Goal: Information Seeking & Learning: Check status

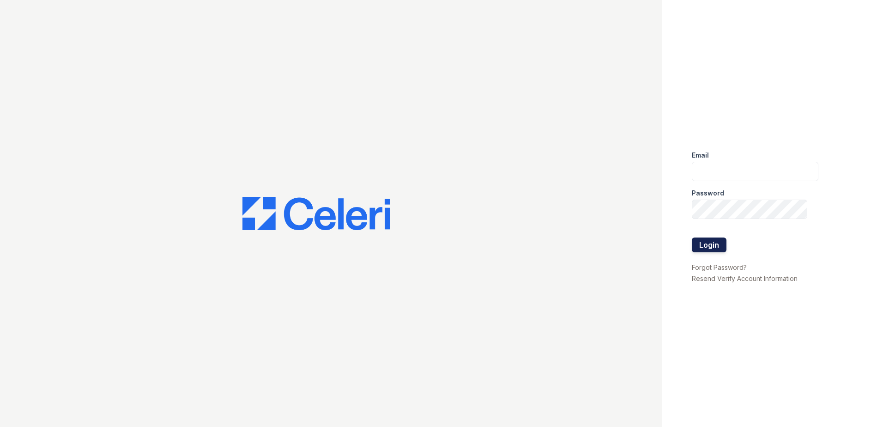
type input "[EMAIL_ADDRESS][DOMAIN_NAME]"
click at [717, 239] on button "Login" at bounding box center [709, 244] width 35 height 15
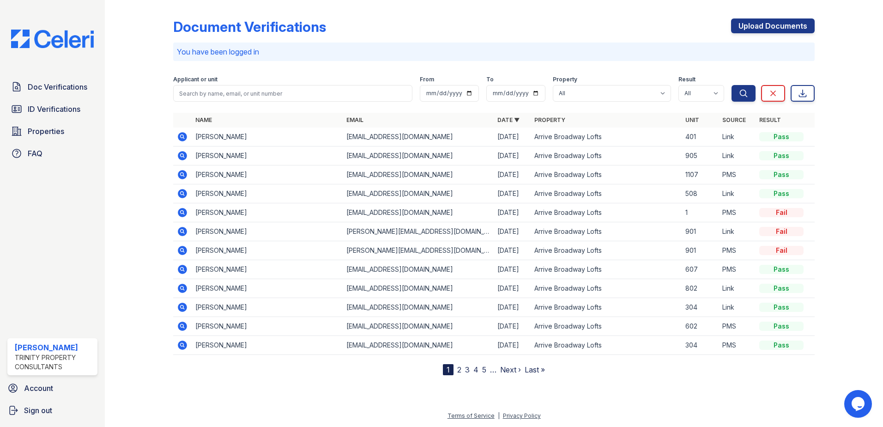
drag, startPoint x: 69, startPoint y: 102, endPoint x: 170, endPoint y: 109, distance: 101.3
click at [69, 102] on link "ID Verifications" at bounding box center [52, 109] width 90 height 18
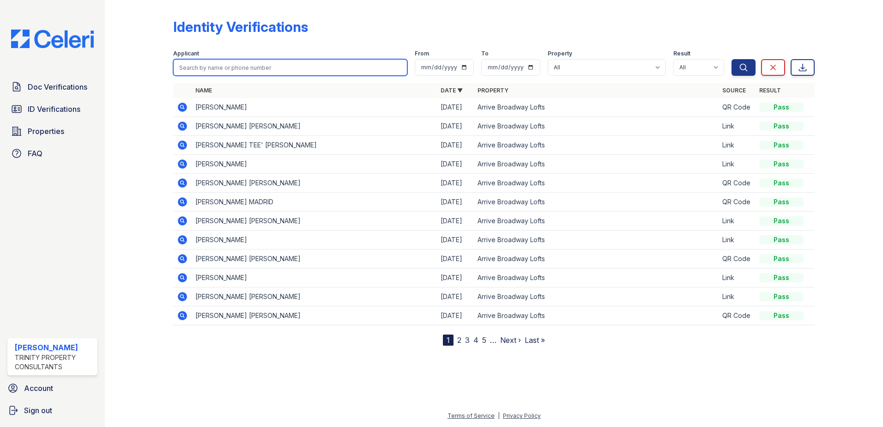
click at [288, 65] on input "search" at bounding box center [290, 67] width 234 height 17
type input "Jecholiah"
click at [731, 59] on button "Search" at bounding box center [743, 67] width 24 height 17
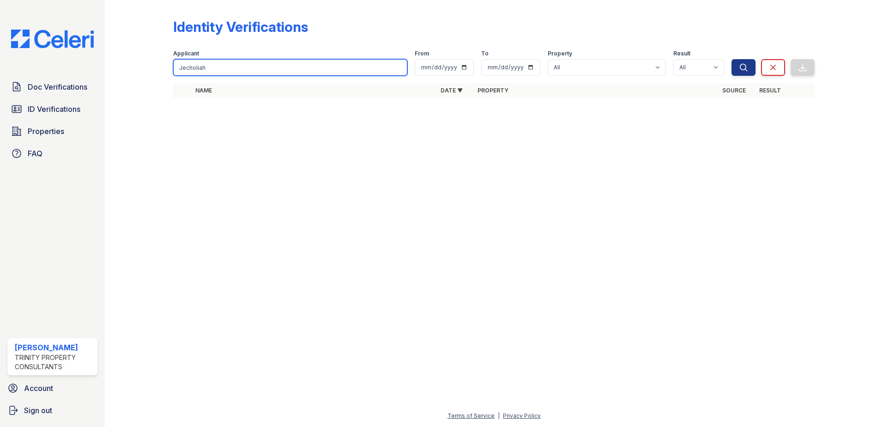
drag, startPoint x: 284, startPoint y: 64, endPoint x: 154, endPoint y: 71, distance: 130.8
click at [154, 71] on div "Identity Verifications Filter Applicant [GEOGRAPHIC_DATA] From To Property All …" at bounding box center [494, 61] width 748 height 122
type input "Jecholiah"
click at [731, 59] on button "Search" at bounding box center [743, 67] width 24 height 17
drag, startPoint x: 216, startPoint y: 69, endPoint x: 12, endPoint y: 70, distance: 204.1
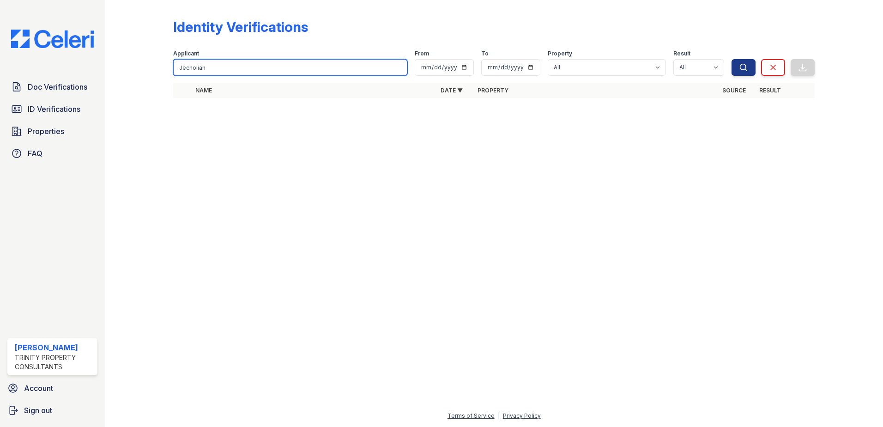
click at [12, 70] on div "Doc Verifications ID Verifications Properties FAQ [PERSON_NAME] Trinity Propert…" at bounding box center [441, 213] width 883 height 427
type input "[PERSON_NAME]"
click at [731, 59] on button "Search" at bounding box center [743, 67] width 24 height 17
drag, startPoint x: 139, startPoint y: 68, endPoint x: 125, endPoint y: 67, distance: 14.8
click at [125, 67] on div "Identity Verifications Filter Applicant [PERSON_NAME] From To Property All Arri…" at bounding box center [494, 61] width 748 height 122
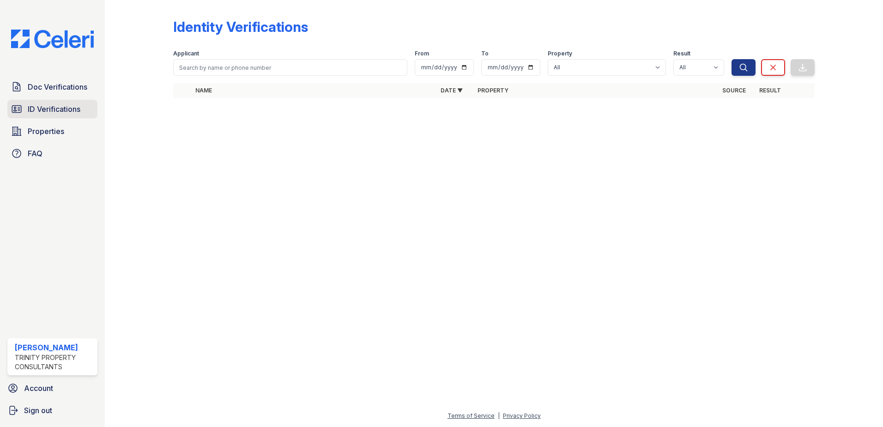
click at [54, 110] on span "ID Verifications" at bounding box center [54, 108] width 53 height 11
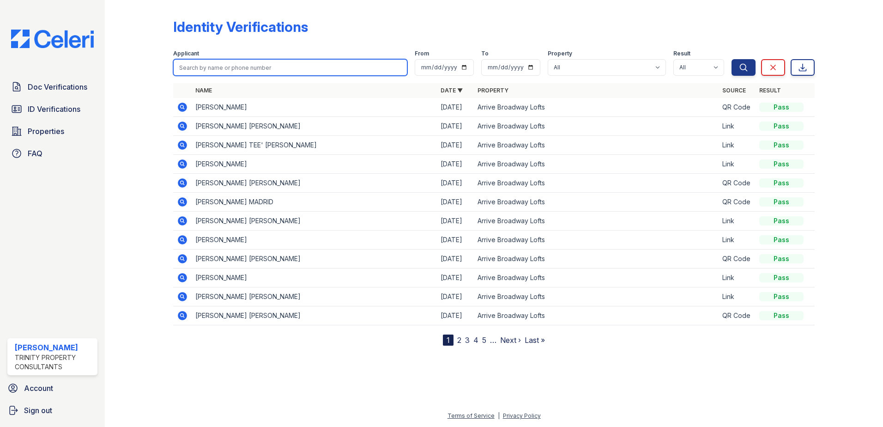
click at [232, 69] on input "search" at bounding box center [290, 67] width 234 height 17
type input "bass"
click at [731, 59] on button "Search" at bounding box center [743, 67] width 24 height 17
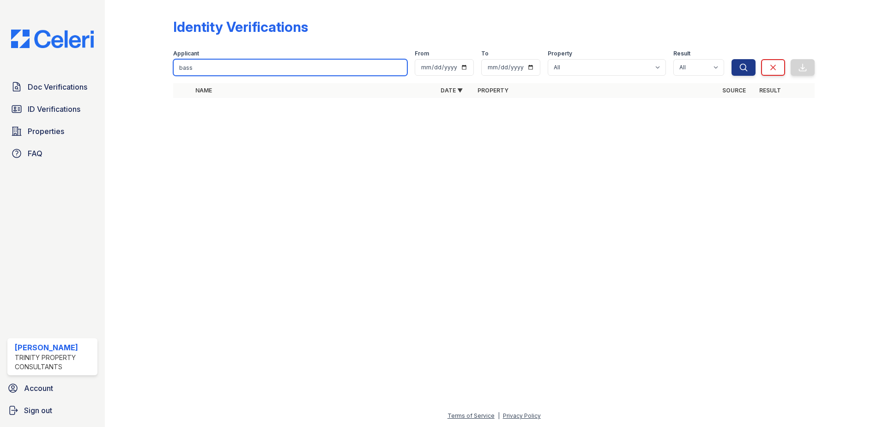
drag, startPoint x: 234, startPoint y: 67, endPoint x: 74, endPoint y: 68, distance: 160.2
click at [74, 68] on div "Doc Verifications ID Verifications Properties FAQ [PERSON_NAME] Trinity Propert…" at bounding box center [441, 213] width 883 height 427
